Goal: Go to known website: Go to known website

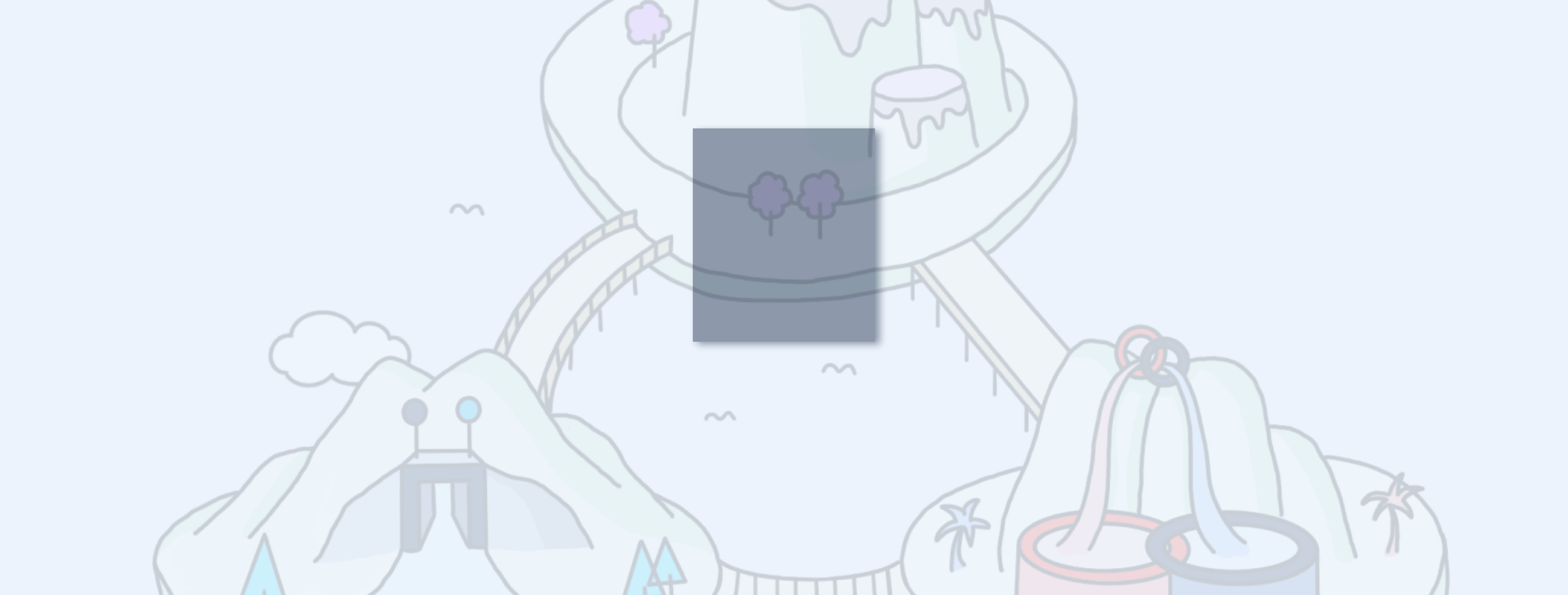
click at [939, 415] on div at bounding box center [784, 298] width 1568 height 595
